Goal: Task Accomplishment & Management: Manage account settings

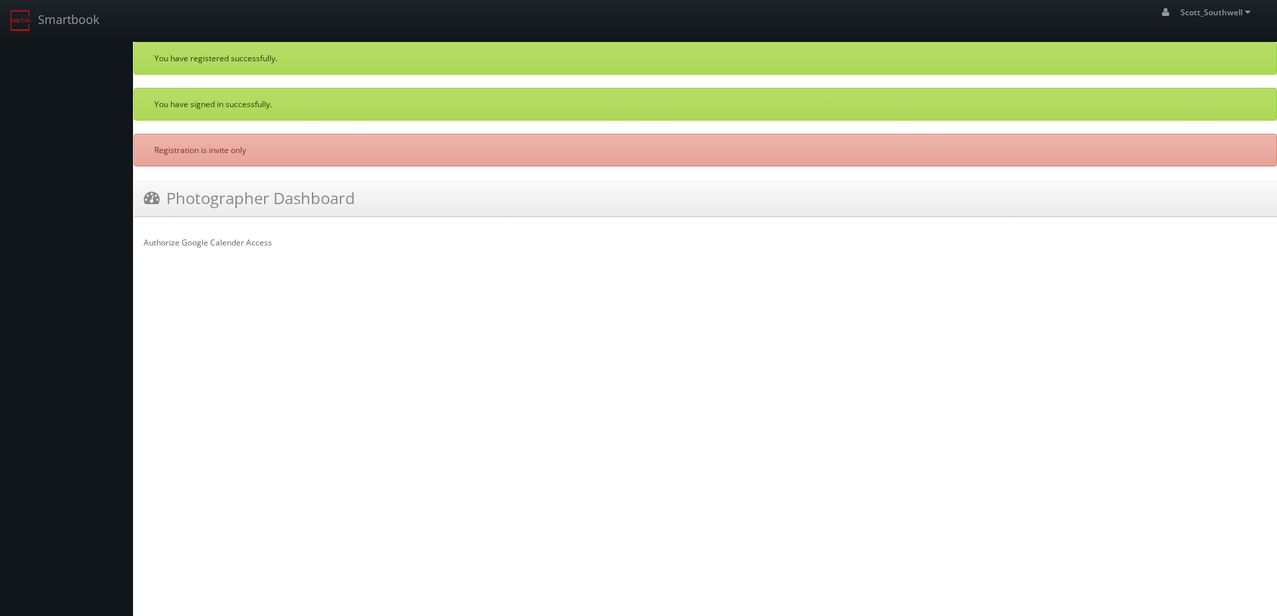
click at [208, 241] on link "Authorize Google Calender Access" at bounding box center [208, 242] width 128 height 11
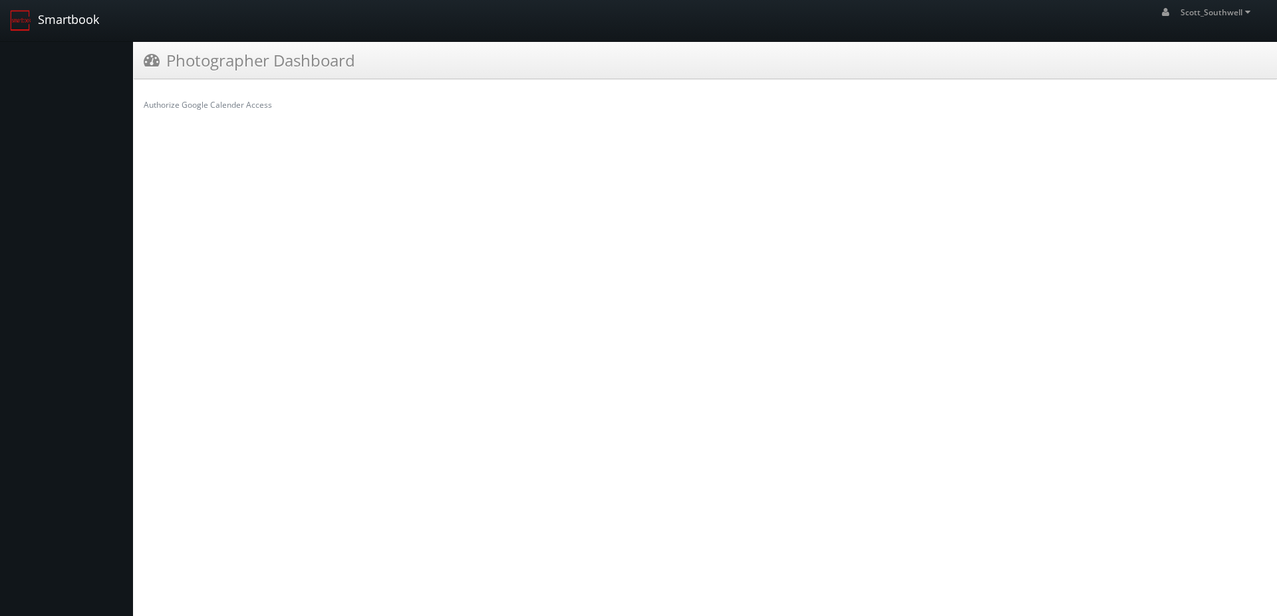
click at [66, 19] on link "Smartbook" at bounding box center [54, 20] width 109 height 41
click at [1246, 11] on icon at bounding box center [1248, 11] width 12 height 9
click at [1203, 87] on span "Profile" at bounding box center [1201, 88] width 30 height 13
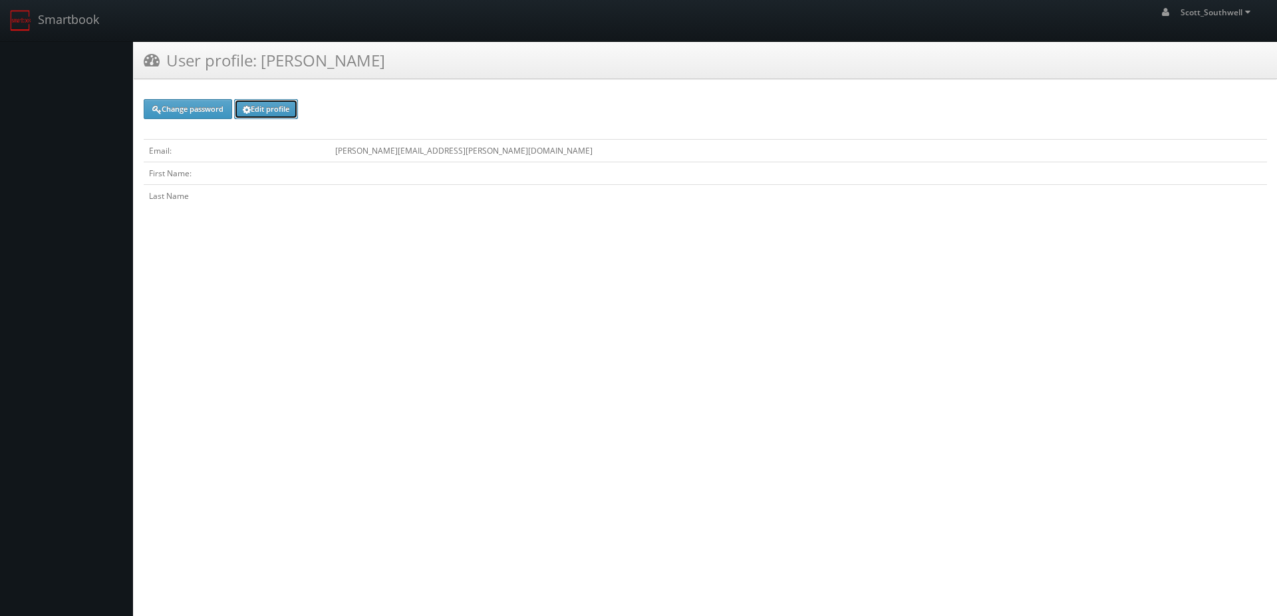
click at [266, 109] on link "Edit profile" at bounding box center [266, 109] width 64 height 20
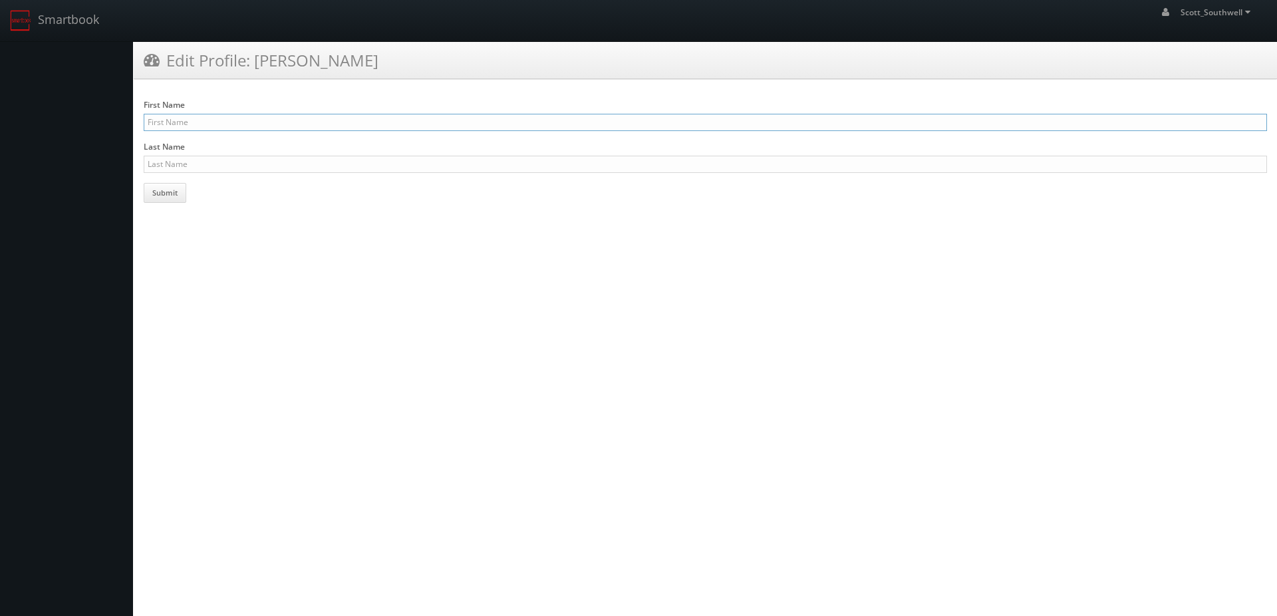
click at [207, 122] on input "First Name" at bounding box center [705, 122] width 1123 height 17
type input "Scott"
type input "Southwell"
click at [164, 191] on button "Submit" at bounding box center [165, 193] width 43 height 20
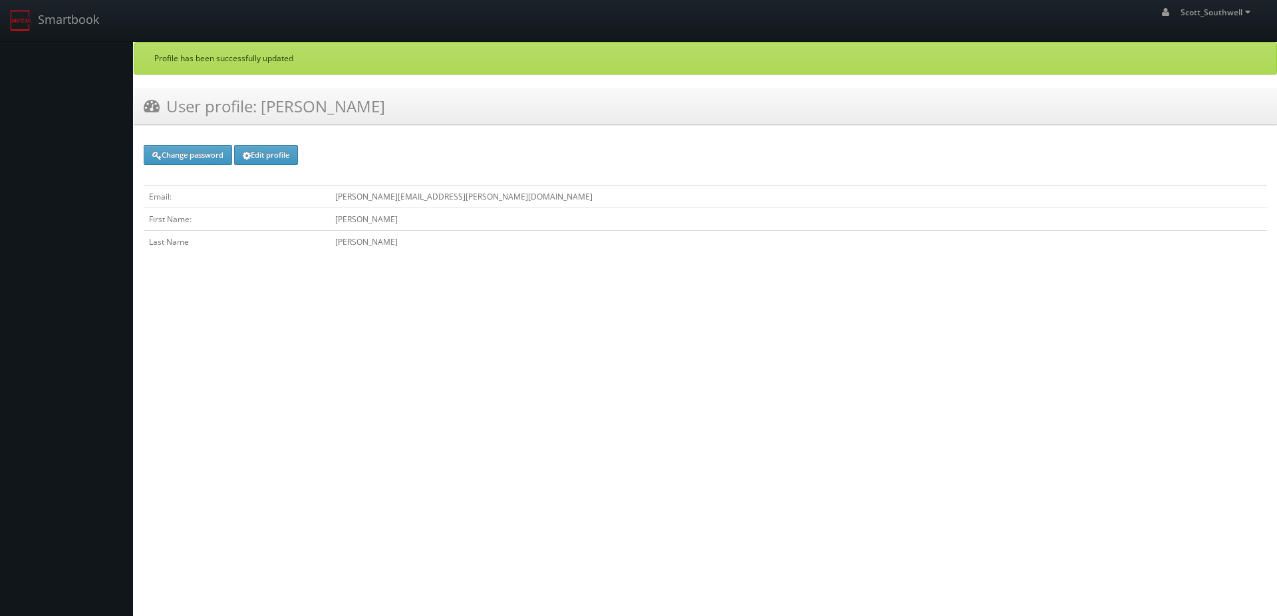
click at [150, 104] on icon at bounding box center [152, 105] width 16 height 17
click at [59, 23] on link "Smartbook" at bounding box center [54, 20] width 109 height 41
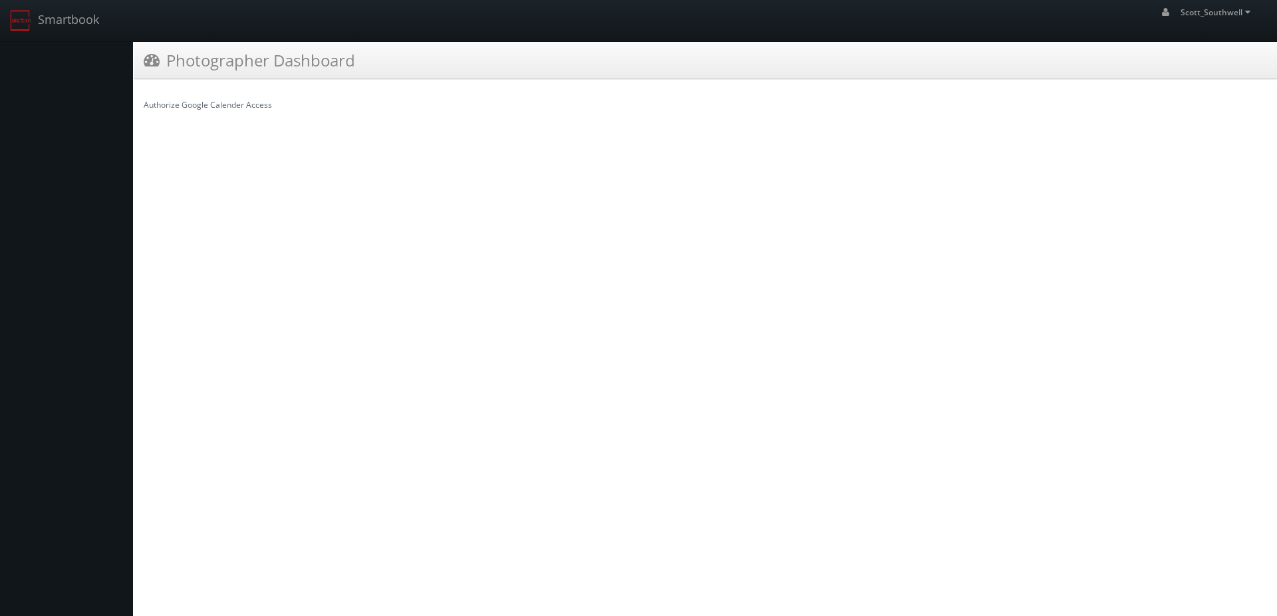
click at [233, 106] on link "Authorize Google Calender Access" at bounding box center [208, 104] width 128 height 11
